Goal: Task Accomplishment & Management: Manage account settings

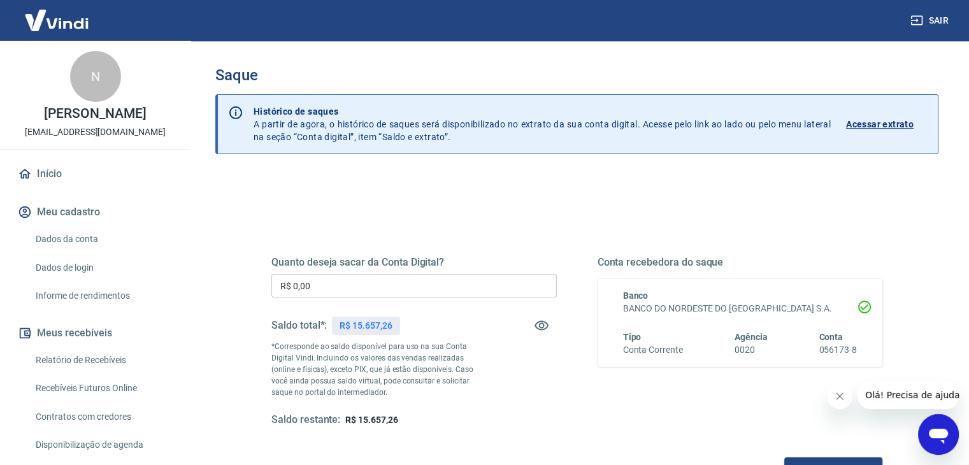
click at [585, 313] on div "Quanto deseja sacar da Conta Digital? R$ 0,00 ​ Saldo total*: R$ 15.657,26 *Cor…" at bounding box center [576, 341] width 611 height 171
click at [576, 280] on div "Quanto deseja sacar da Conta Digital? R$ 0,00 ​ Saldo total*: R$ 15.657,26 *Cor…" at bounding box center [576, 341] width 611 height 171
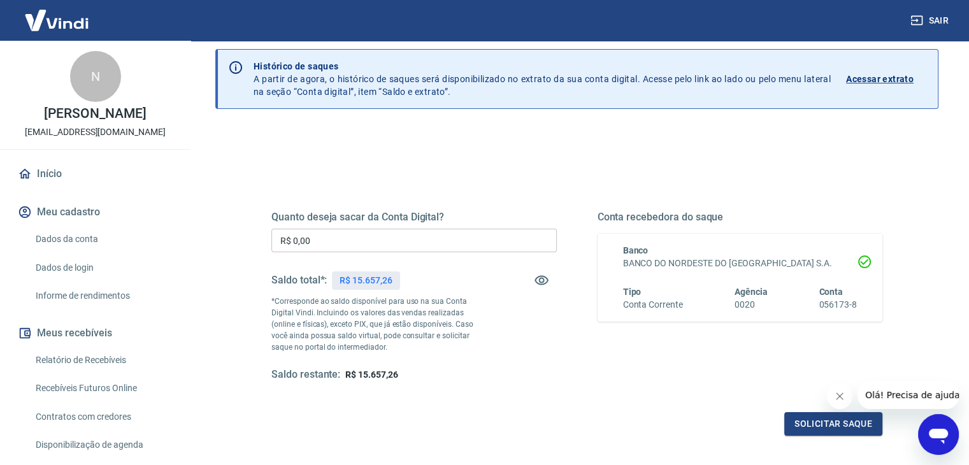
scroll to position [64, 0]
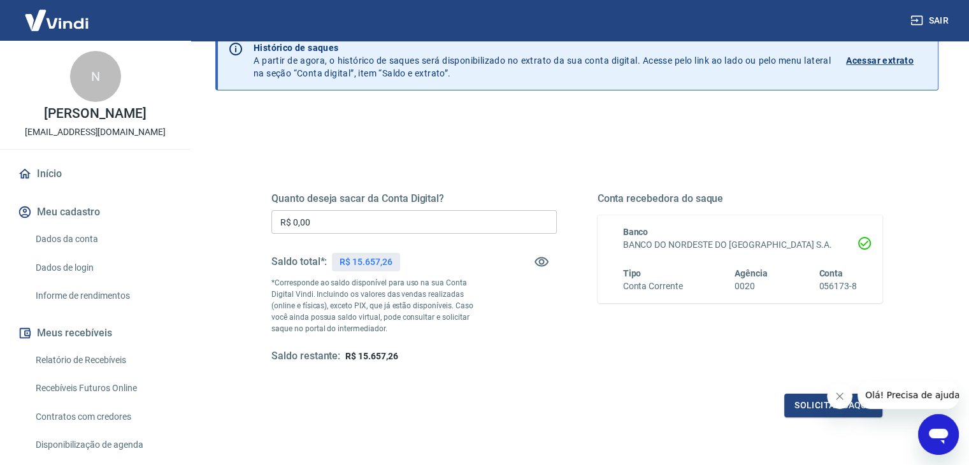
click at [578, 259] on div "Quanto deseja sacar da Conta Digital? R$ 0,00 ​ Saldo total*: R$ 15.657,26 *Cor…" at bounding box center [576, 277] width 611 height 171
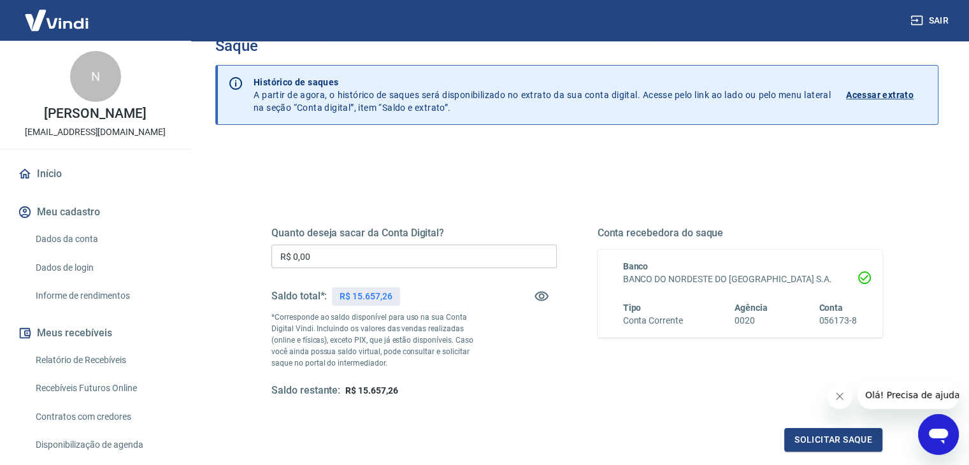
scroll to position [0, 0]
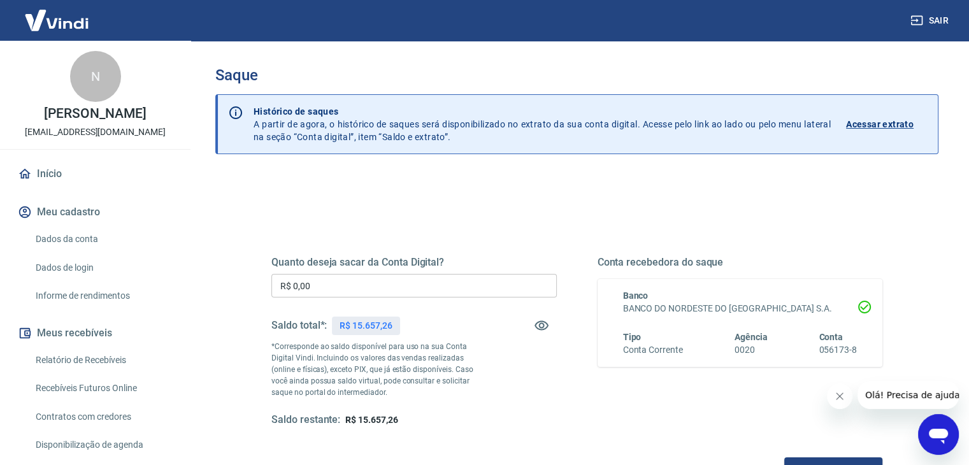
click at [573, 244] on div "Quanto deseja sacar da Conta Digital? R$ 0,00 ​ Saldo total*: R$ 15.657,26 *Cor…" at bounding box center [576, 353] width 611 height 255
click at [570, 285] on div "Quanto deseja sacar da Conta Digital? R$ 0,00 ​ Saldo total*: R$ 15.657,26 *Cor…" at bounding box center [576, 341] width 611 height 171
click at [585, 310] on div "Quanto deseja sacar da Conta Digital? R$ 0,00 ​ Saldo total*: R$ 15.657,26 *Cor…" at bounding box center [576, 341] width 611 height 171
click at [568, 279] on div "Quanto deseja sacar da Conta Digital? R$ 0,00 ​ Saldo total*: R$ 15.657,26 *Cor…" at bounding box center [576, 341] width 611 height 171
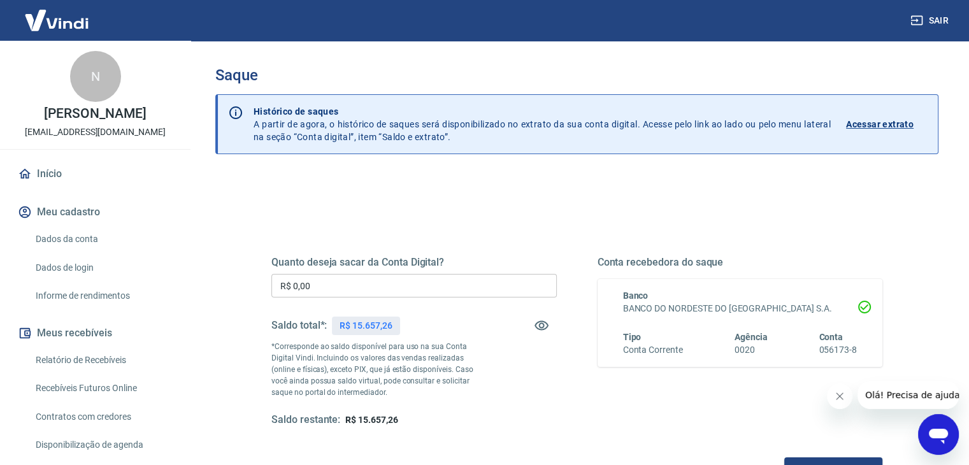
click at [568, 279] on div "Quanto deseja sacar da Conta Digital? R$ 0,00 ​ Saldo total*: R$ 15.657,26 *Cor…" at bounding box center [576, 341] width 611 height 171
click at [566, 275] on div "Quanto deseja sacar da Conta Digital? R$ 0,00 ​ Saldo total*: R$ 15.657,26 *Cor…" at bounding box center [576, 341] width 611 height 171
click at [577, 293] on div "Quanto deseja sacar da Conta Digital? R$ 0,00 ​ Saldo total*: R$ 15.657,26 *Cor…" at bounding box center [576, 341] width 611 height 171
click at [561, 284] on div "Quanto deseja sacar da Conta Digital? R$ 0,00 ​ Saldo total*: R$ 15.657,26 *Cor…" at bounding box center [576, 341] width 611 height 171
